Goal: Task Accomplishment & Management: Use online tool/utility

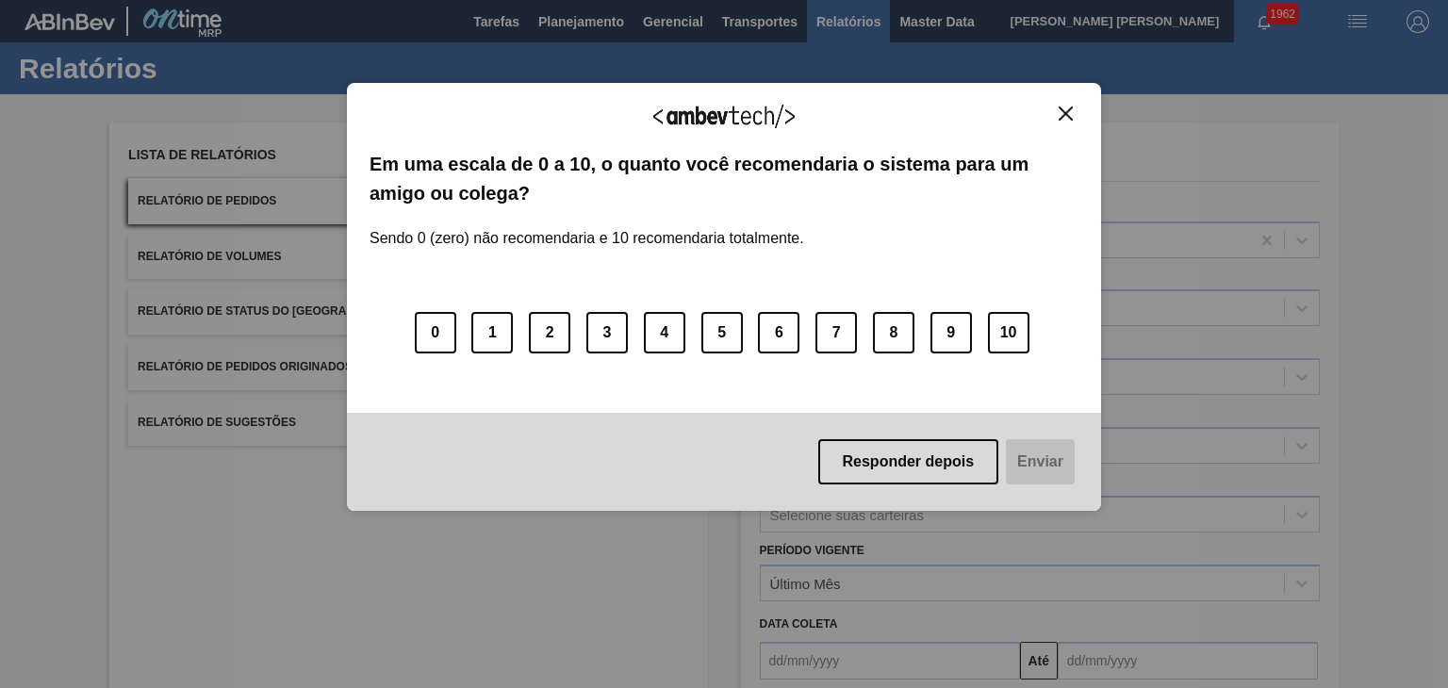
drag, startPoint x: 887, startPoint y: 459, endPoint x: 666, endPoint y: 412, distance: 225.5
click at [888, 459] on button "Responder depois" at bounding box center [908, 461] width 181 height 45
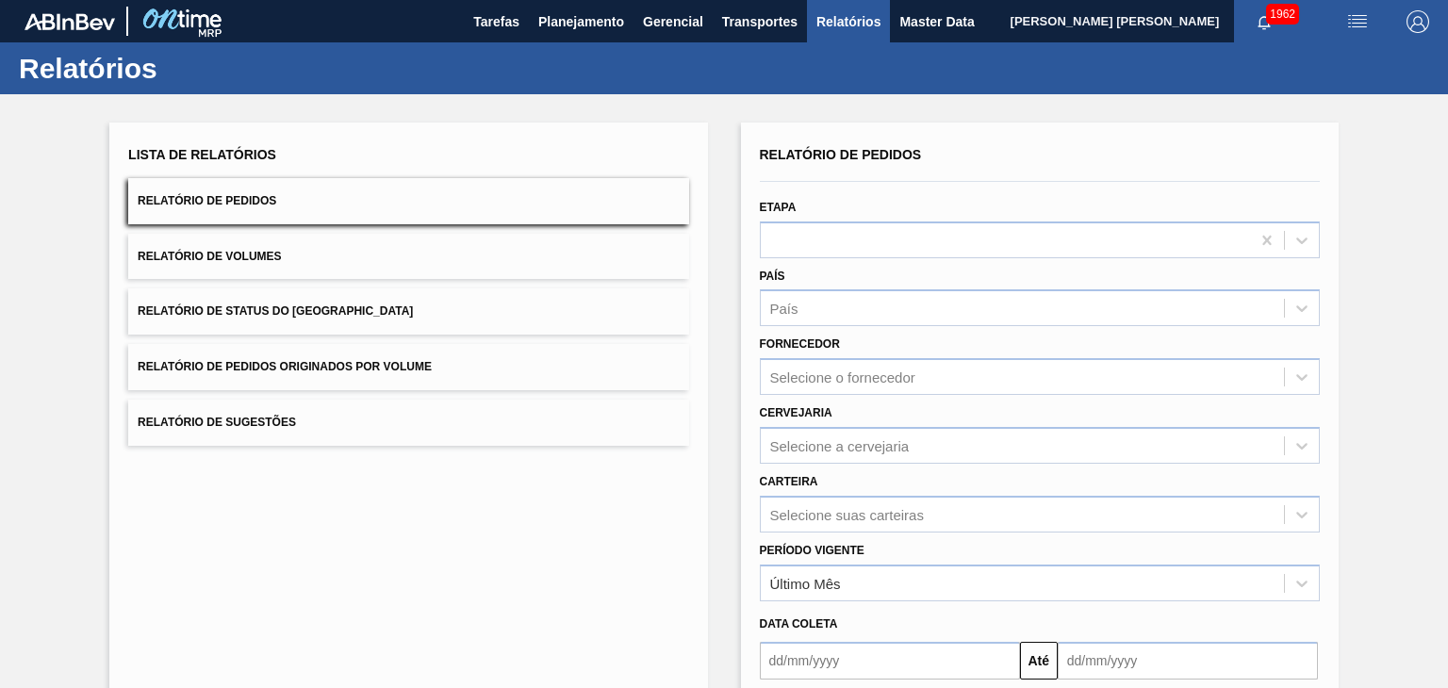
click at [374, 198] on button "Relatório de Pedidos" at bounding box center [408, 201] width 560 height 46
click at [377, 214] on button "Relatório de Pedidos" at bounding box center [408, 201] width 560 height 46
click at [588, 195] on button "Relatório de Pedidos" at bounding box center [408, 201] width 560 height 46
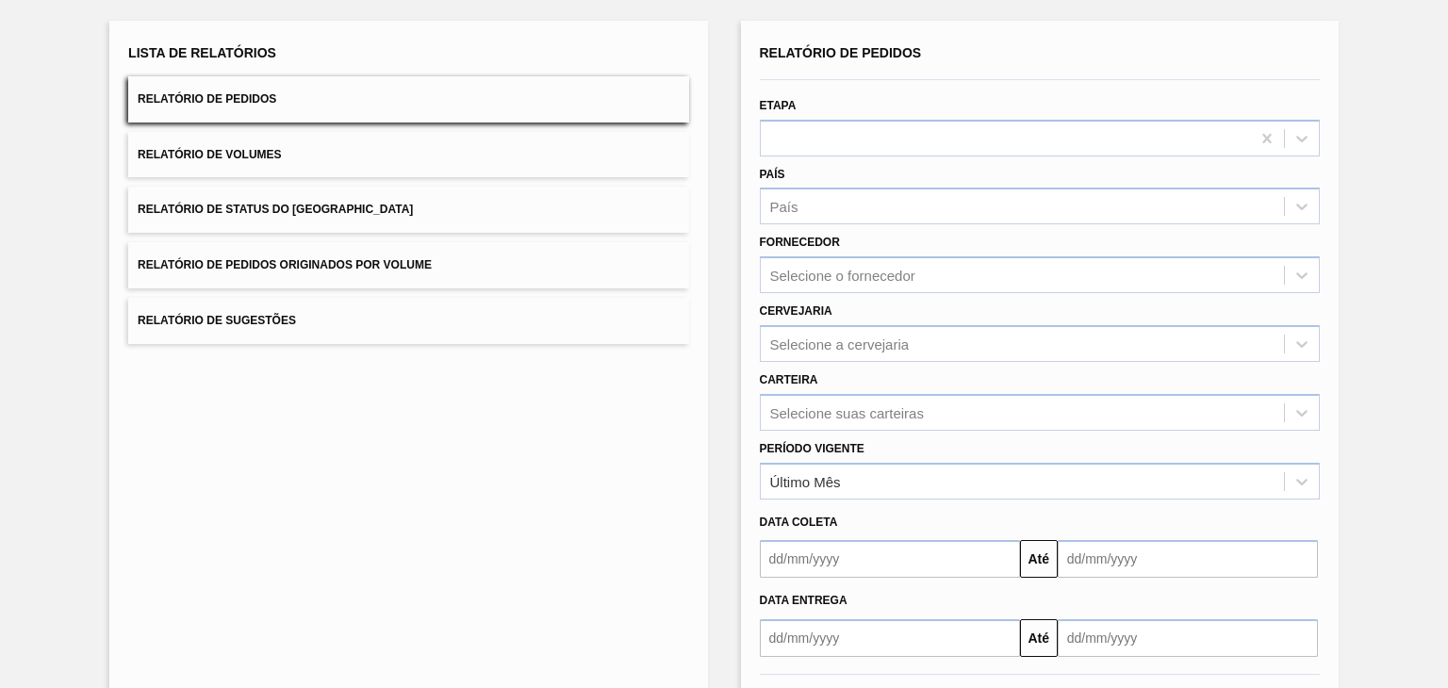
scroll to position [181, 0]
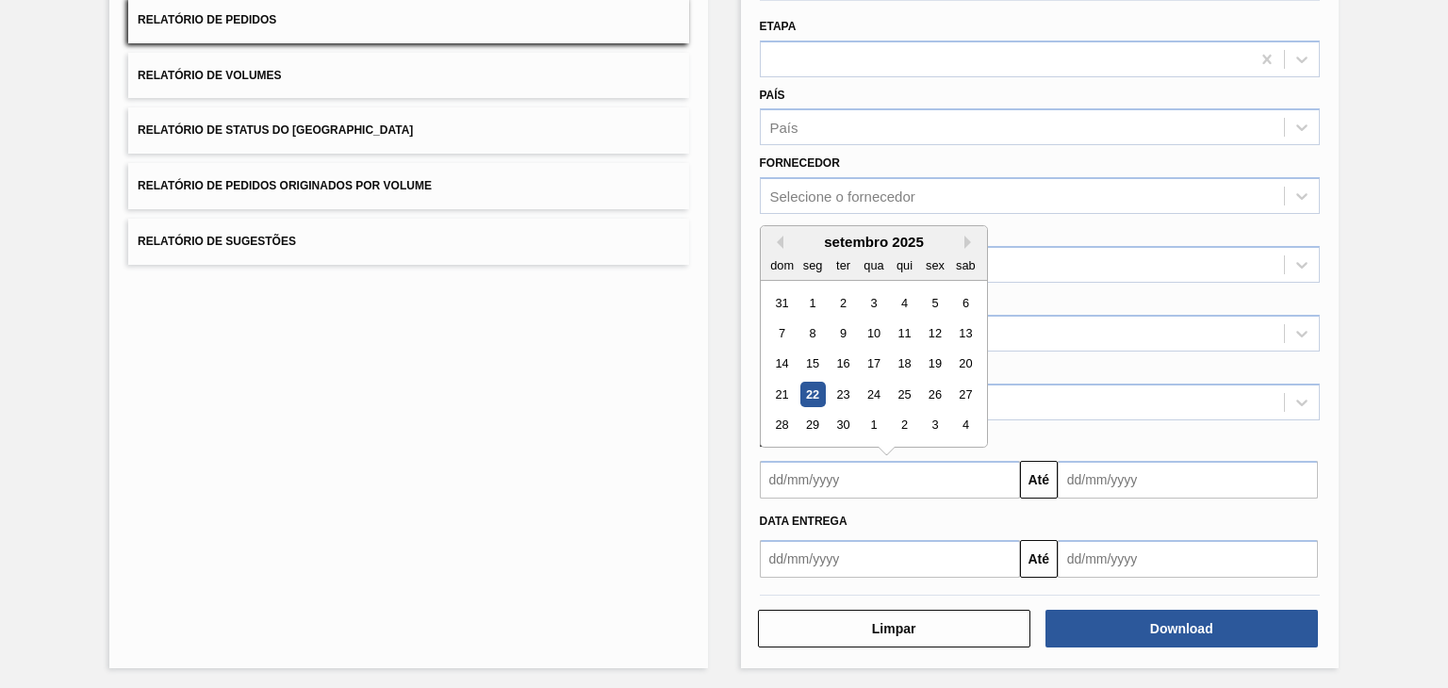
click at [841, 472] on input "text" at bounding box center [890, 480] width 260 height 38
click at [807, 391] on div "22" at bounding box center [811, 394] width 25 height 25
click at [898, 463] on input "[DATE]" at bounding box center [890, 480] width 260 height 38
click at [845, 395] on div "23" at bounding box center [841, 394] width 25 height 25
type input "[DATE]"
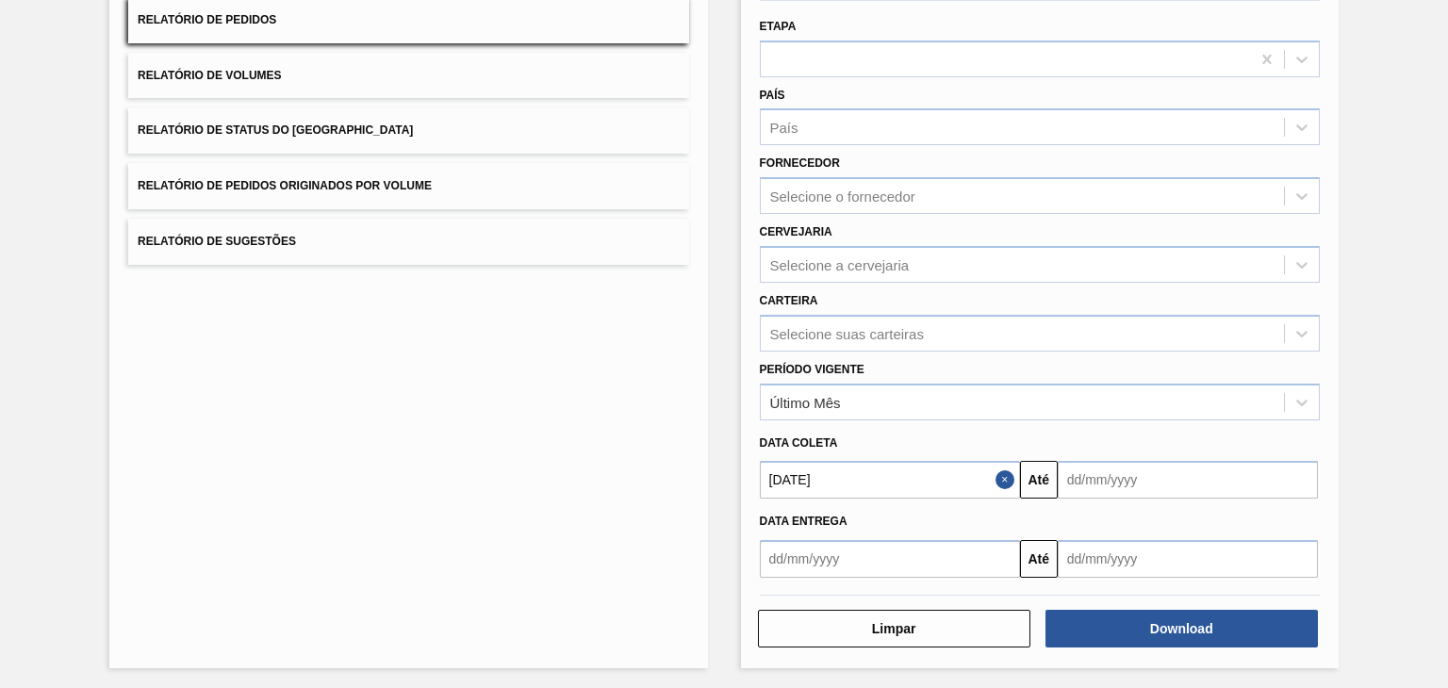
click at [1183, 482] on input "text" at bounding box center [1187, 480] width 260 height 38
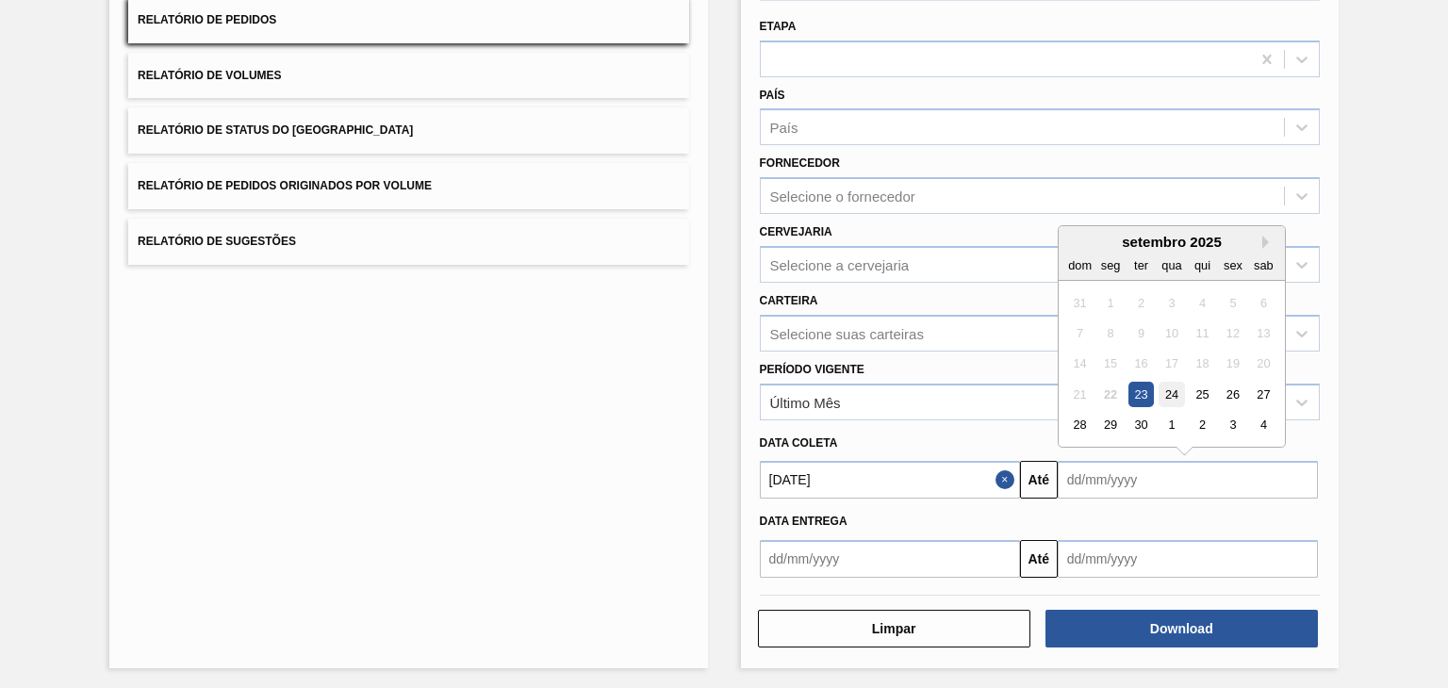
click at [1176, 393] on div "24" at bounding box center [1170, 394] width 25 height 25
type input "[DATE]"
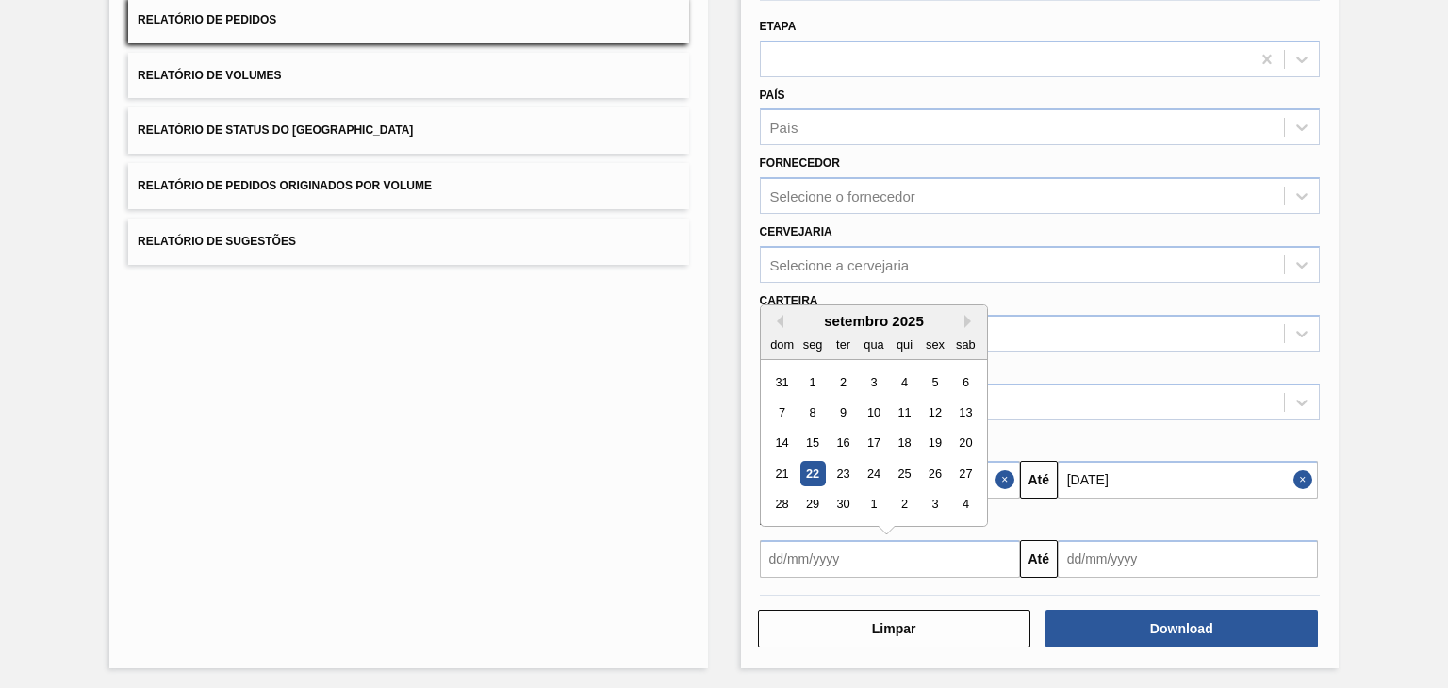
click at [869, 554] on input "text" at bounding box center [890, 559] width 260 height 38
click at [499, 555] on div "Lista de Relatórios Relatório de Pedidos Relatório de Volumes Relatório de Stat…" at bounding box center [407, 305] width 597 height 727
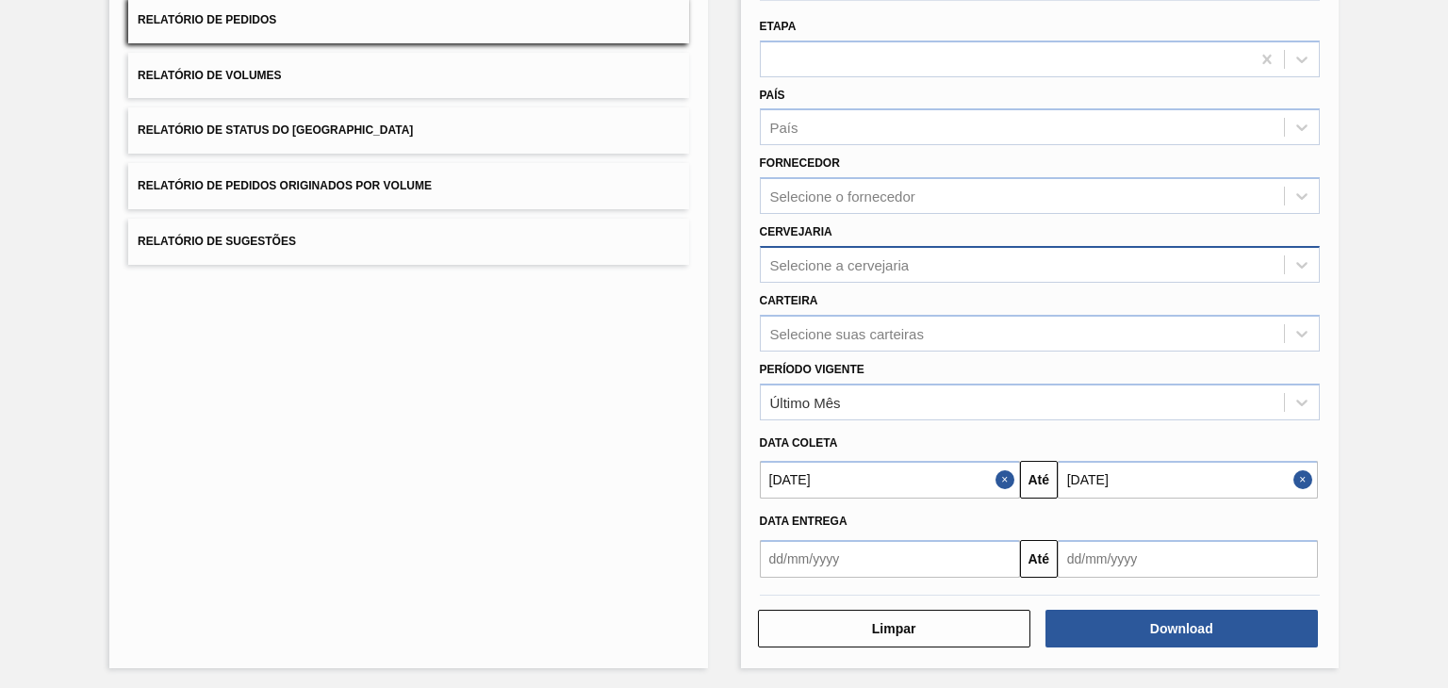
click at [897, 262] on div "Selecione a cervejaria" at bounding box center [839, 264] width 139 height 16
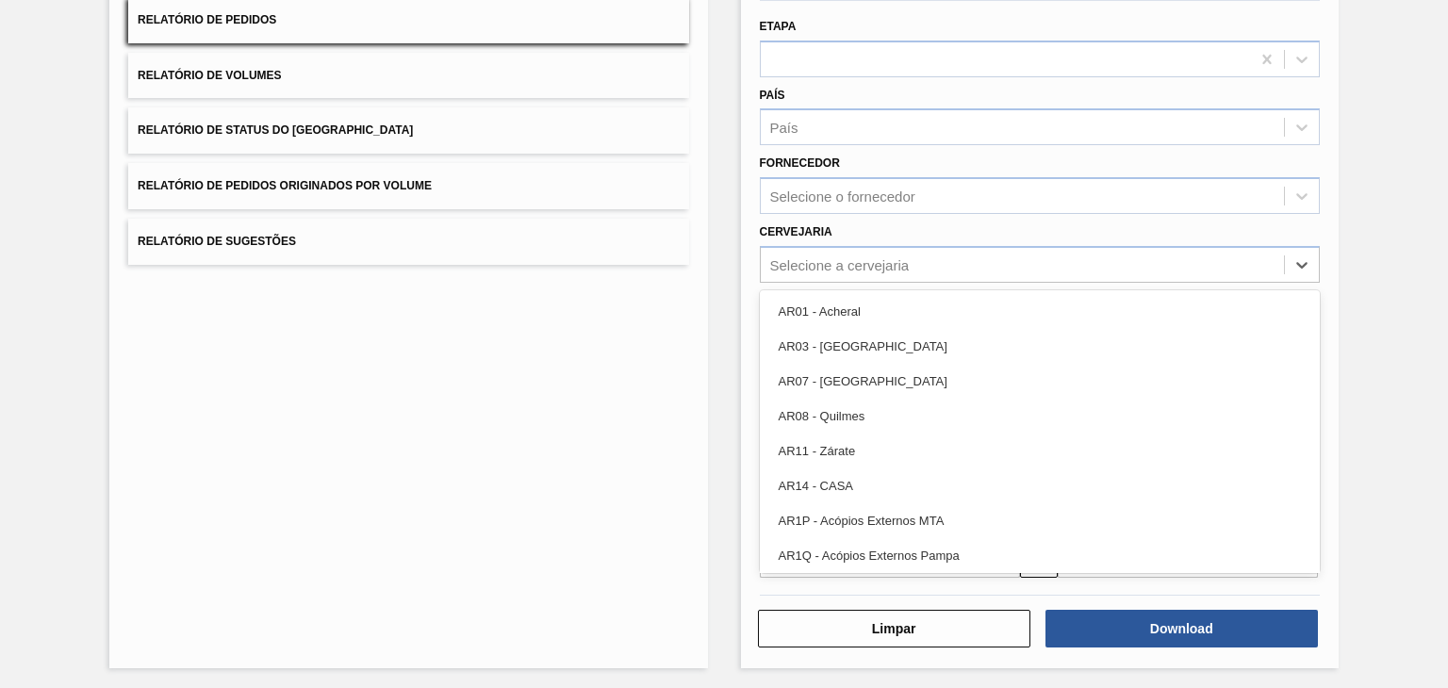
click at [588, 541] on div "Lista de Relatórios Relatório de Pedidos Relatório de Volumes Relatório de Stat…" at bounding box center [407, 305] width 597 height 727
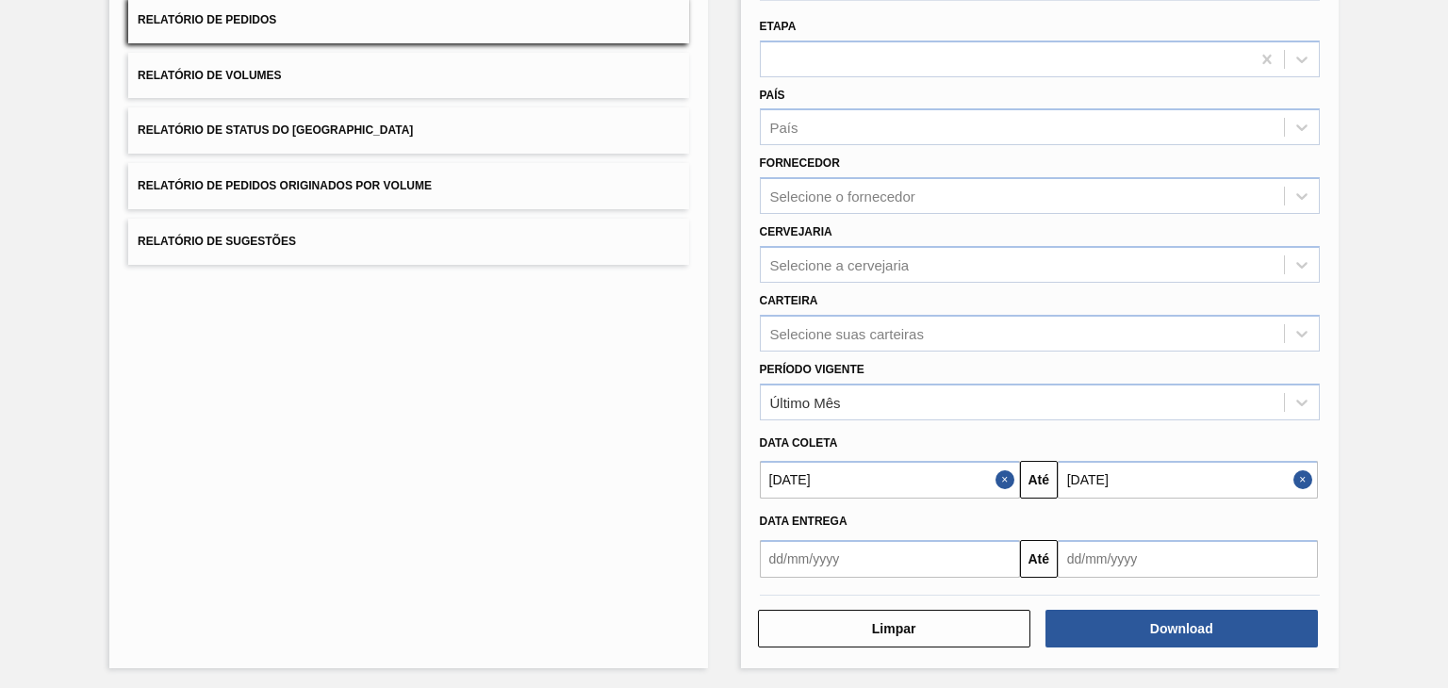
click at [942, 474] on input "[DATE]" at bounding box center [890, 480] width 260 height 38
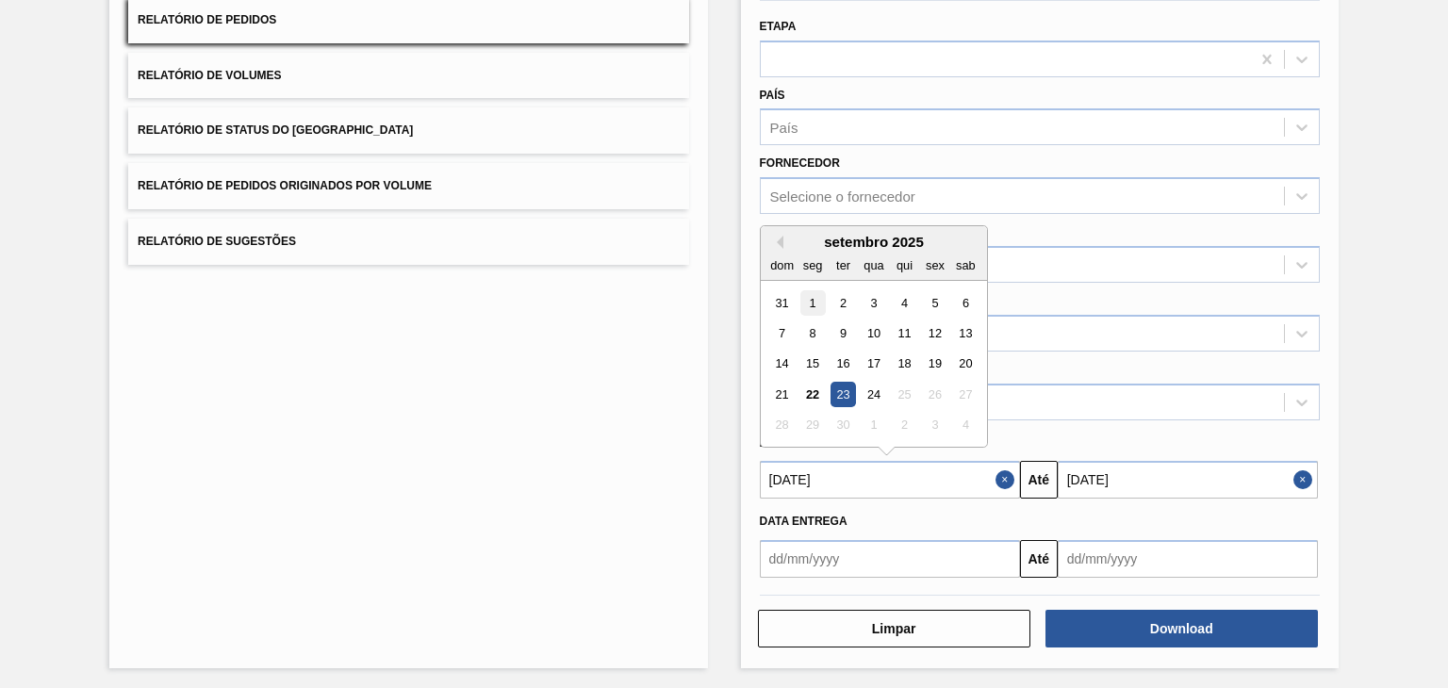
click at [812, 299] on div "1" at bounding box center [811, 302] width 25 height 25
type input "[DATE]"
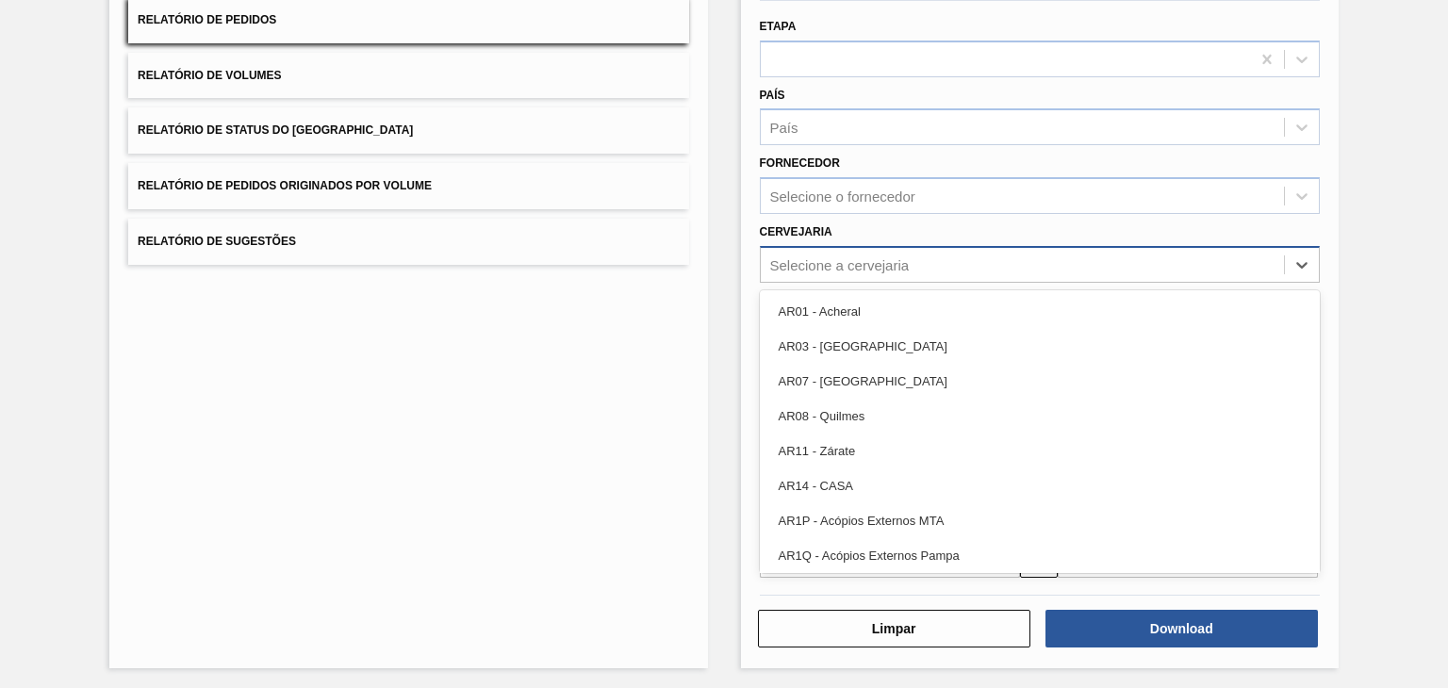
click at [853, 262] on div "Selecione a cervejaria" at bounding box center [839, 264] width 139 height 16
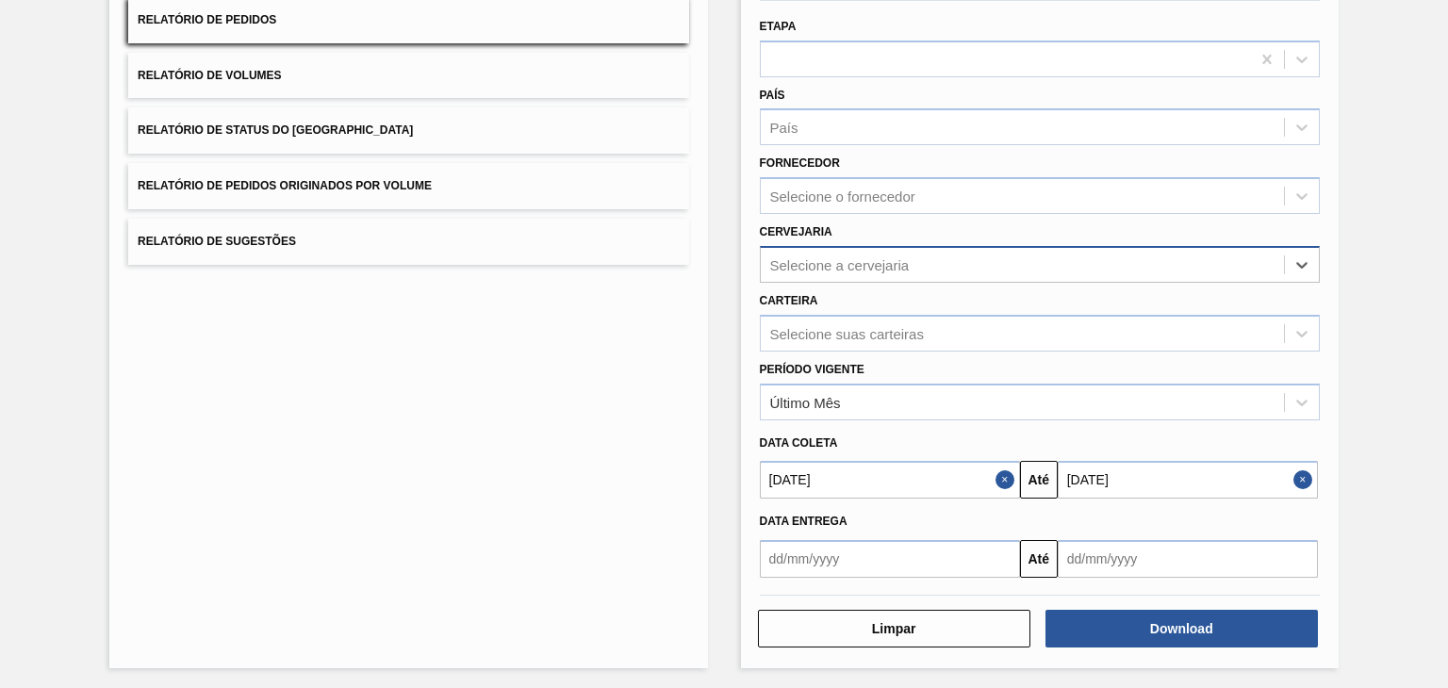
click at [854, 262] on div "Selecione a cervejaria" at bounding box center [839, 264] width 139 height 16
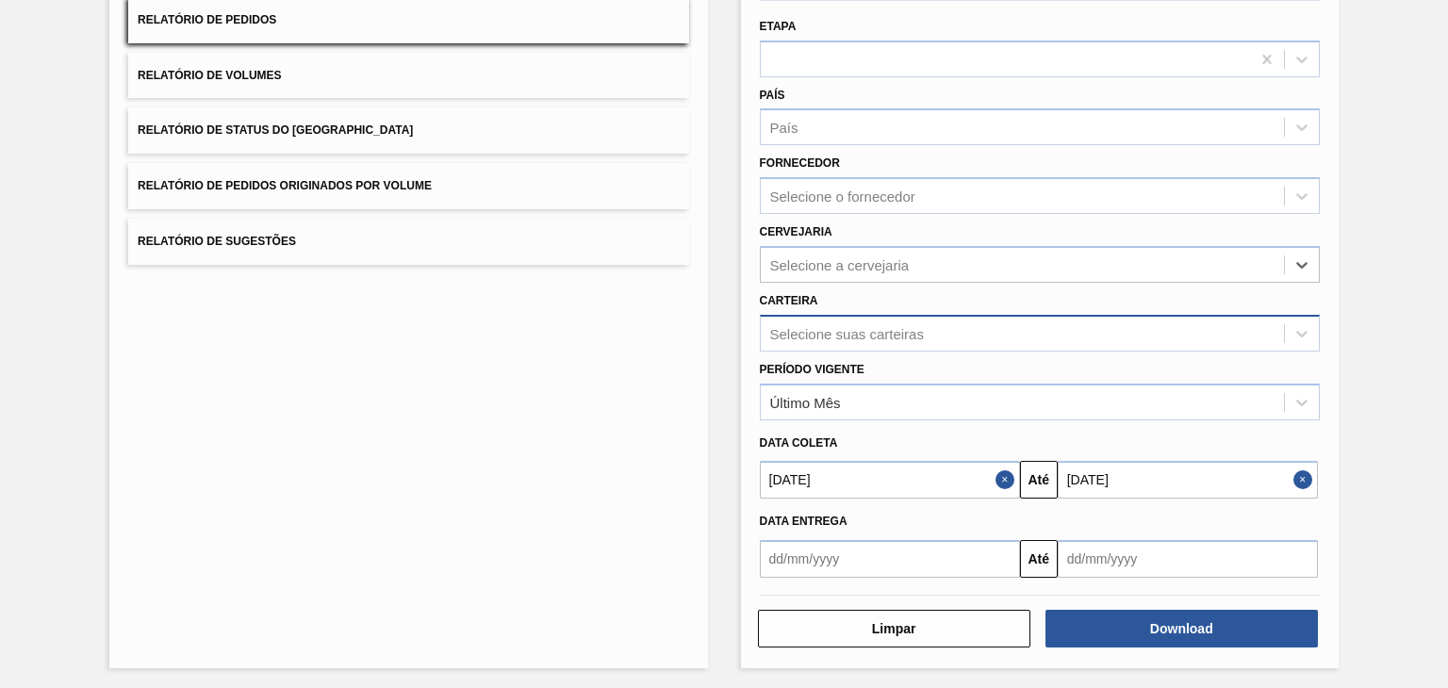
click at [851, 326] on div "Selecione suas carteiras" at bounding box center [847, 333] width 154 height 16
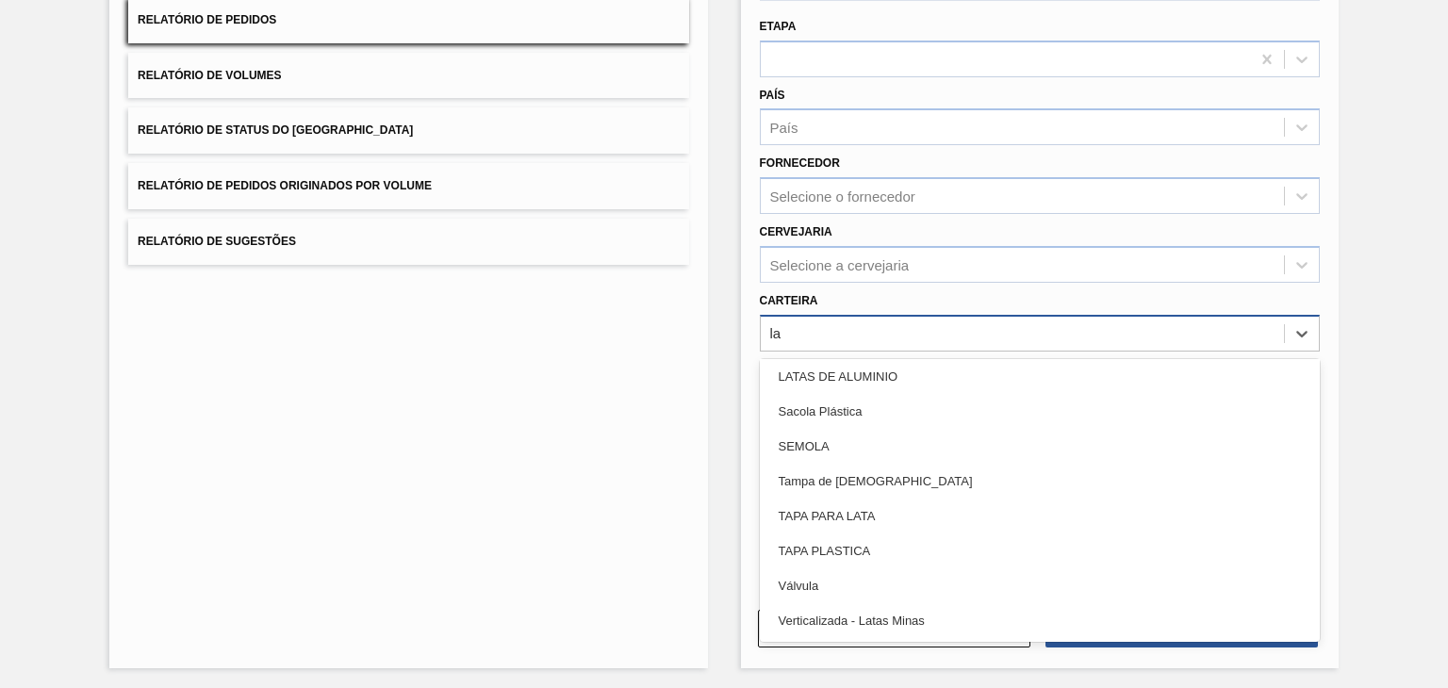
scroll to position [387, 0]
type input "lat"
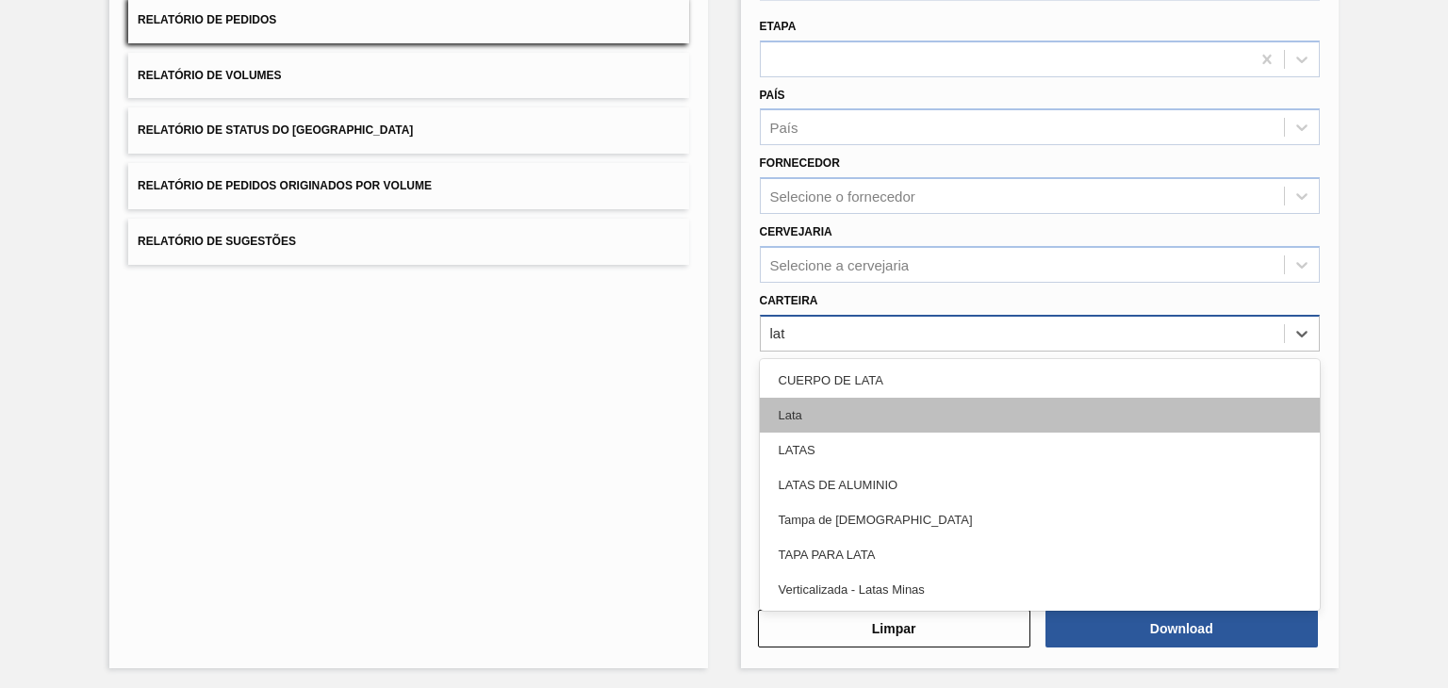
click at [877, 398] on div "Lata" at bounding box center [1040, 415] width 560 height 35
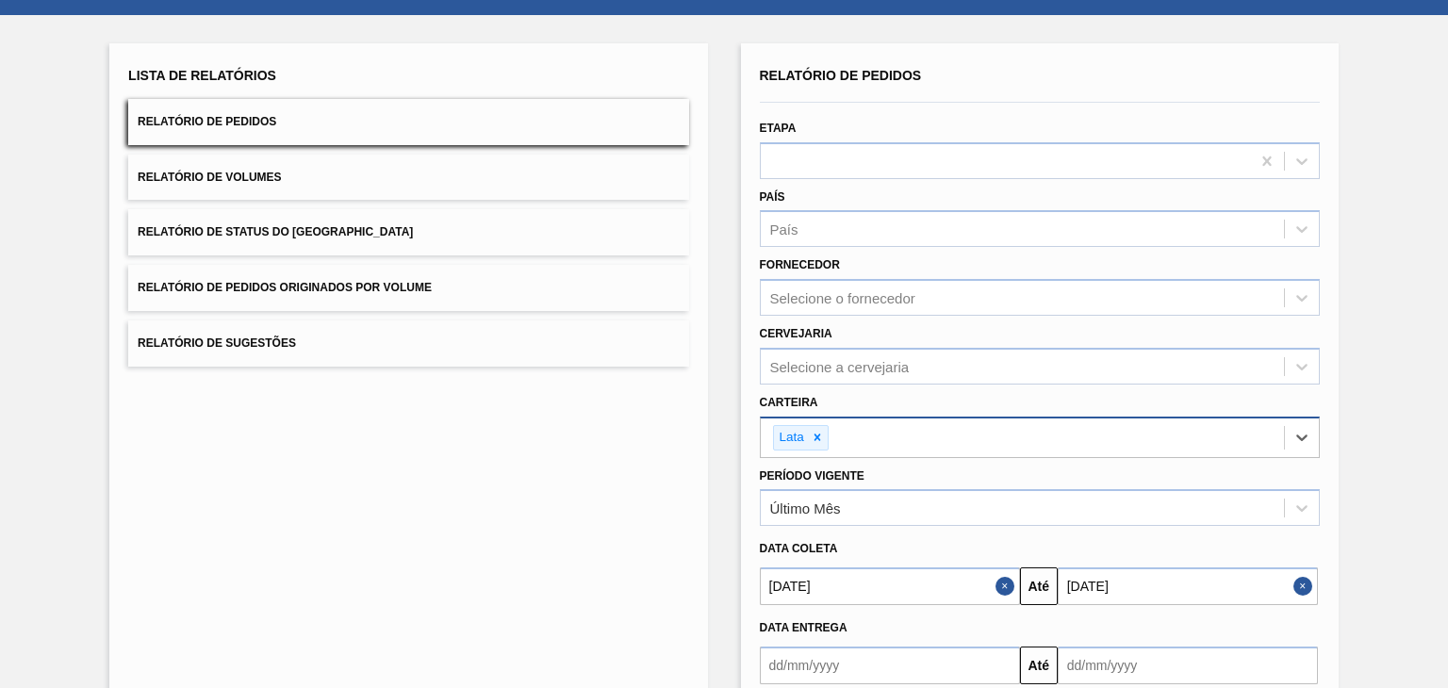
scroll to position [186, 0]
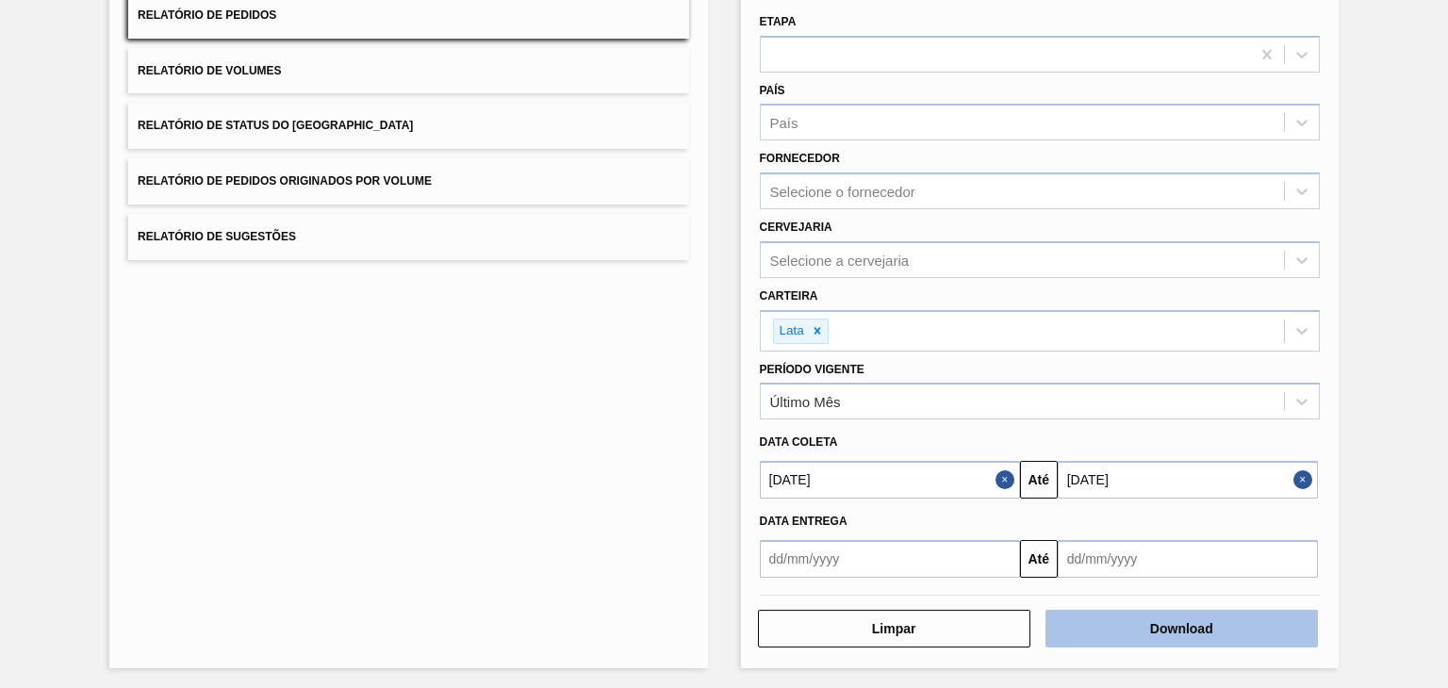
click at [1136, 620] on button "Download" at bounding box center [1181, 629] width 272 height 38
